Goal: Information Seeking & Learning: Understand process/instructions

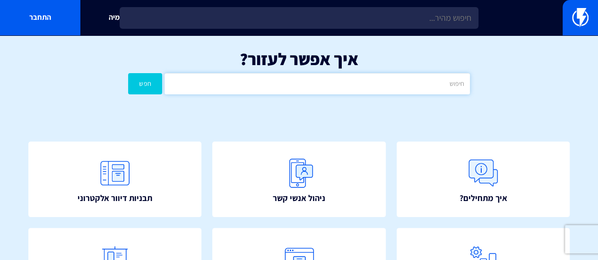
click at [273, 78] on input "text" at bounding box center [317, 83] width 305 height 21
type input "איתור"
click at [128, 73] on button "חפש" at bounding box center [145, 83] width 34 height 21
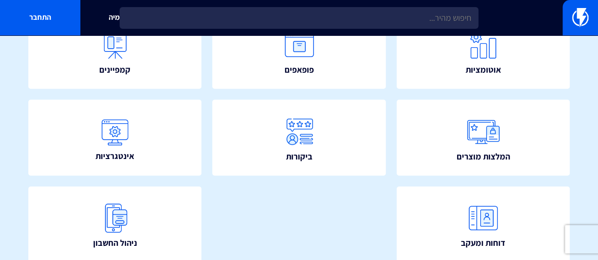
scroll to position [217, 0]
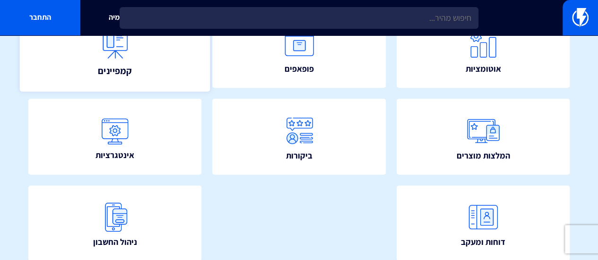
click at [113, 53] on img at bounding box center [115, 44] width 42 height 42
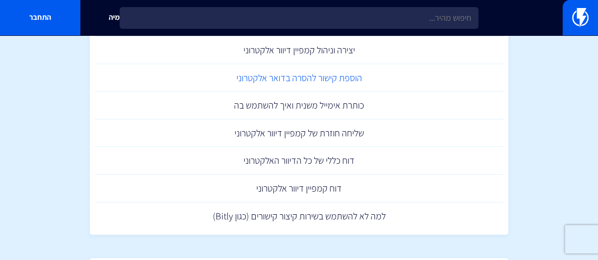
scroll to position [79, 0]
click at [262, 134] on link "שליחה חוזרת של קמפיין דיוור אלקטרוני" at bounding box center [299, 133] width 409 height 28
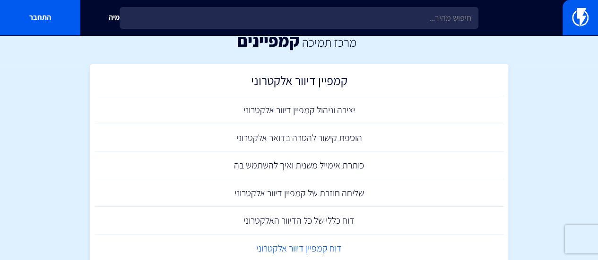
scroll to position [18, 0]
click at [300, 110] on link "יצירה וניהול קמפיין דיוור אלקטרוני" at bounding box center [299, 111] width 409 height 28
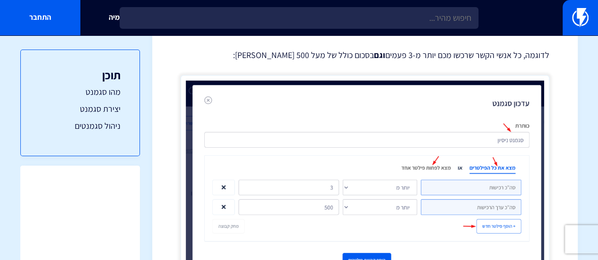
scroll to position [885, 0]
